Goal: Use online tool/utility

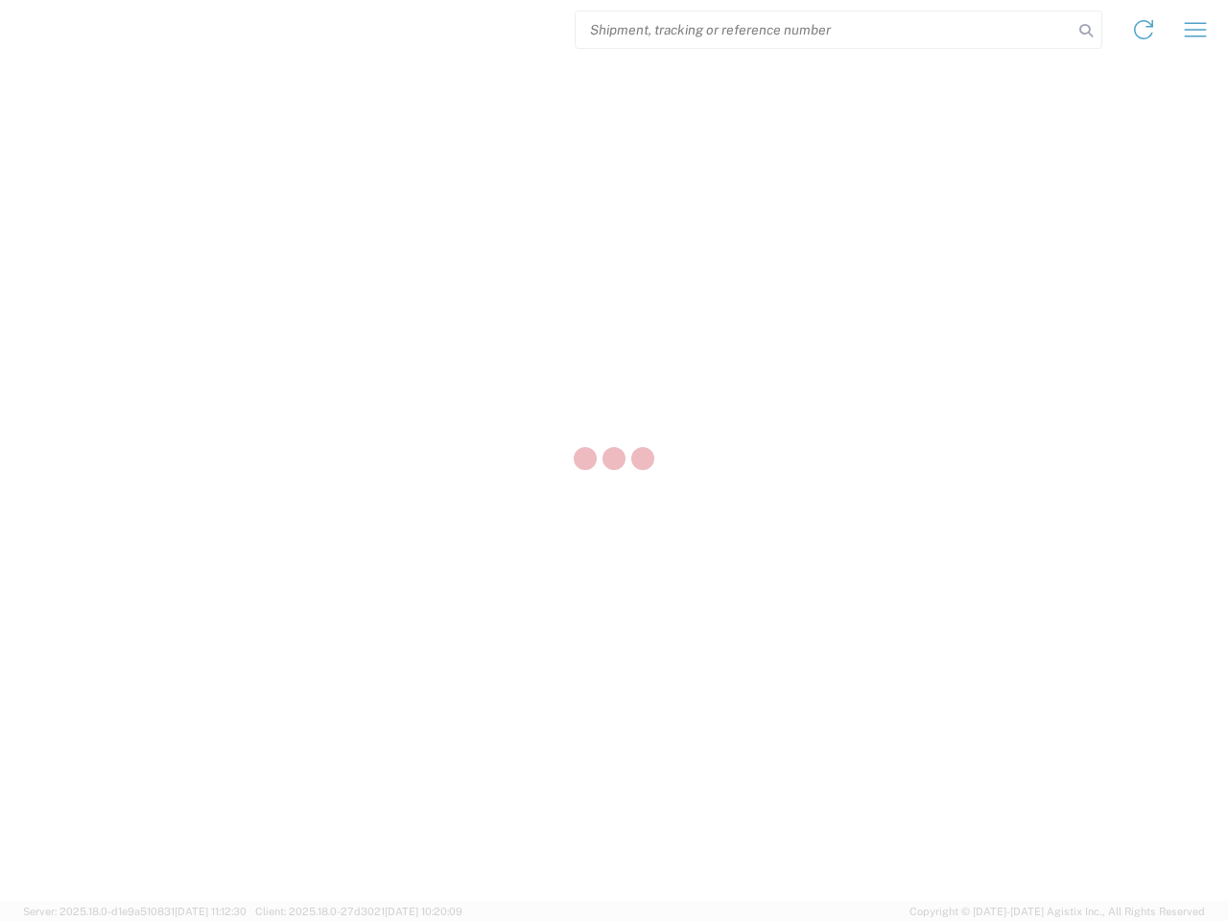
select select "US"
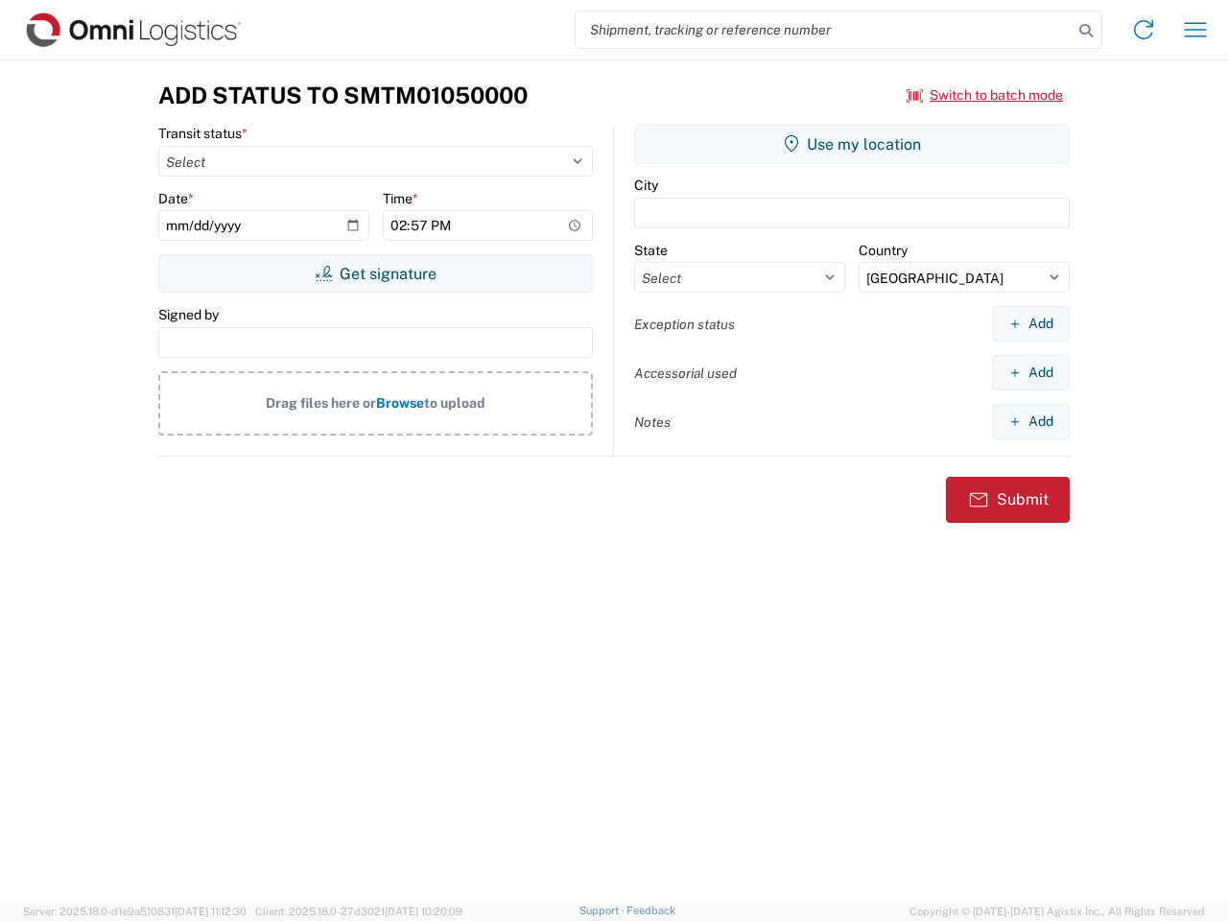
click at [824, 30] on input "search" at bounding box center [823, 30] width 497 height 36
click at [1086, 31] on icon at bounding box center [1085, 30] width 27 height 27
click at [1143, 30] on icon at bounding box center [1143, 29] width 31 height 31
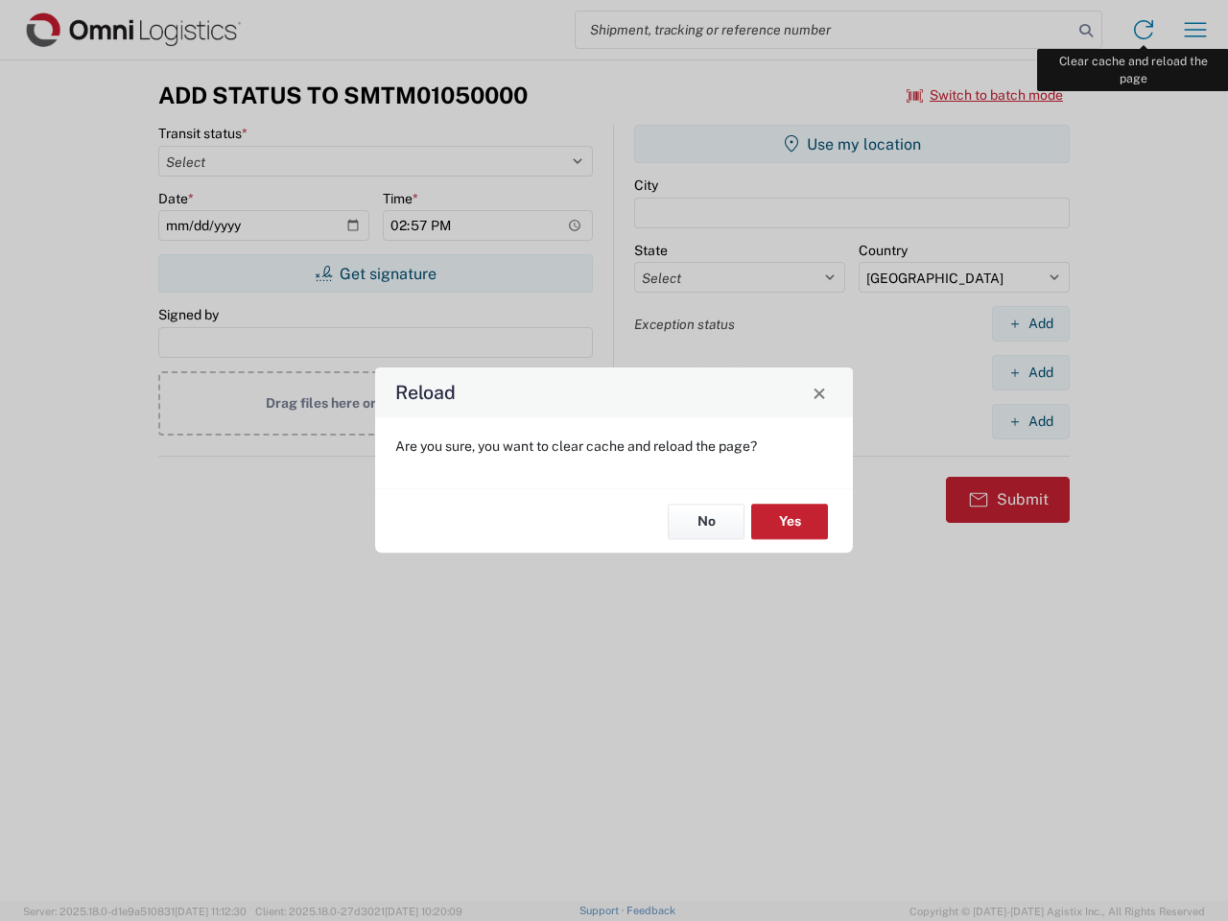
click at [1195, 30] on div "Reload Are you sure, you want to clear cache and reload the page? No Yes" at bounding box center [614, 460] width 1228 height 921
click at [985, 95] on div "Reload Are you sure, you want to clear cache and reload the page? No Yes" at bounding box center [614, 460] width 1228 height 921
click at [375, 273] on div "Reload Are you sure, you want to clear cache and reload the page? No Yes" at bounding box center [614, 460] width 1228 height 921
click at [852, 144] on div "Reload Are you sure, you want to clear cache and reload the page? No Yes" at bounding box center [614, 460] width 1228 height 921
click at [1030, 323] on div "Reload Are you sure, you want to clear cache and reload the page? No Yes" at bounding box center [614, 460] width 1228 height 921
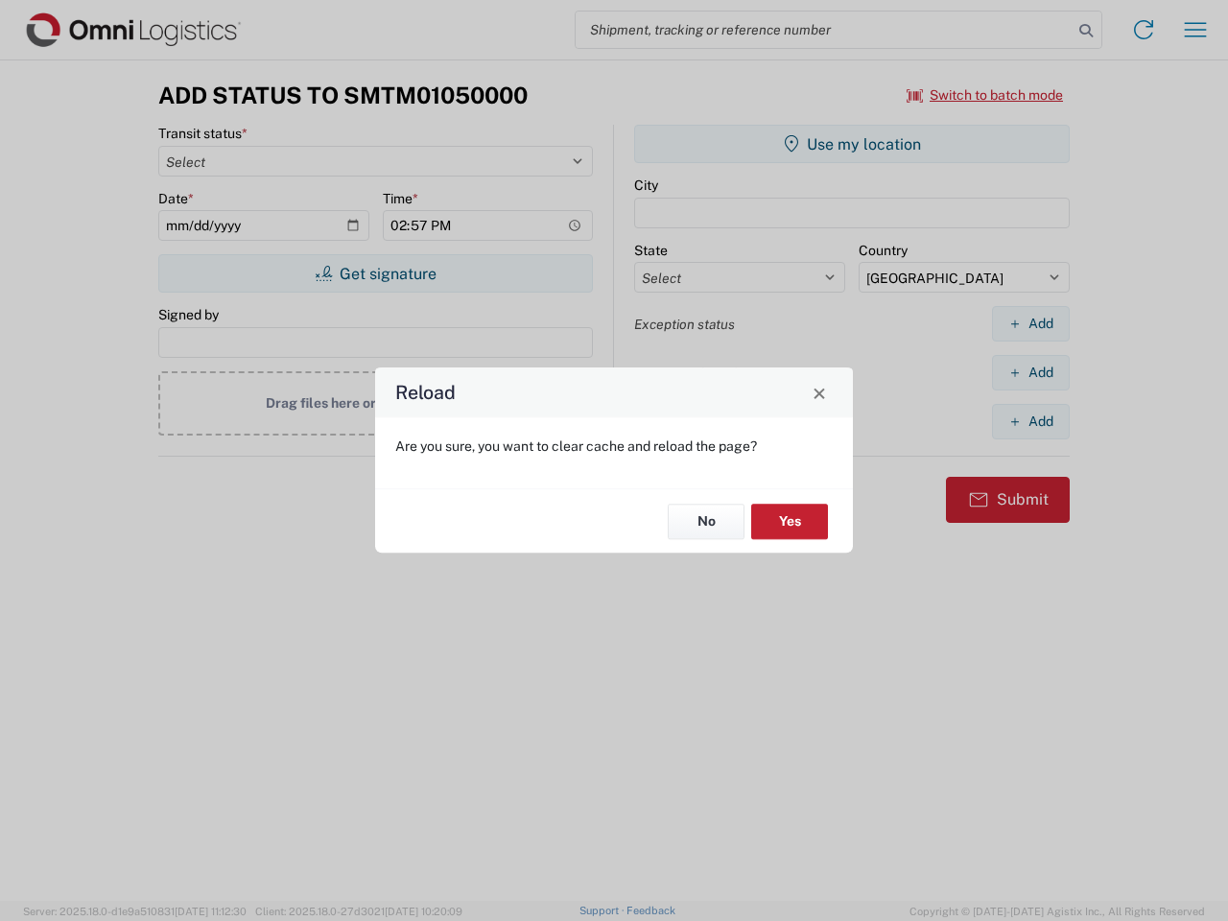
click at [1030, 372] on div "Reload Are you sure, you want to clear cache and reload the page? No Yes" at bounding box center [614, 460] width 1228 height 921
click at [1030, 421] on div "Reload Are you sure, you want to clear cache and reload the page? No Yes" at bounding box center [614, 460] width 1228 height 921
